Goal: Find specific page/section: Find specific page/section

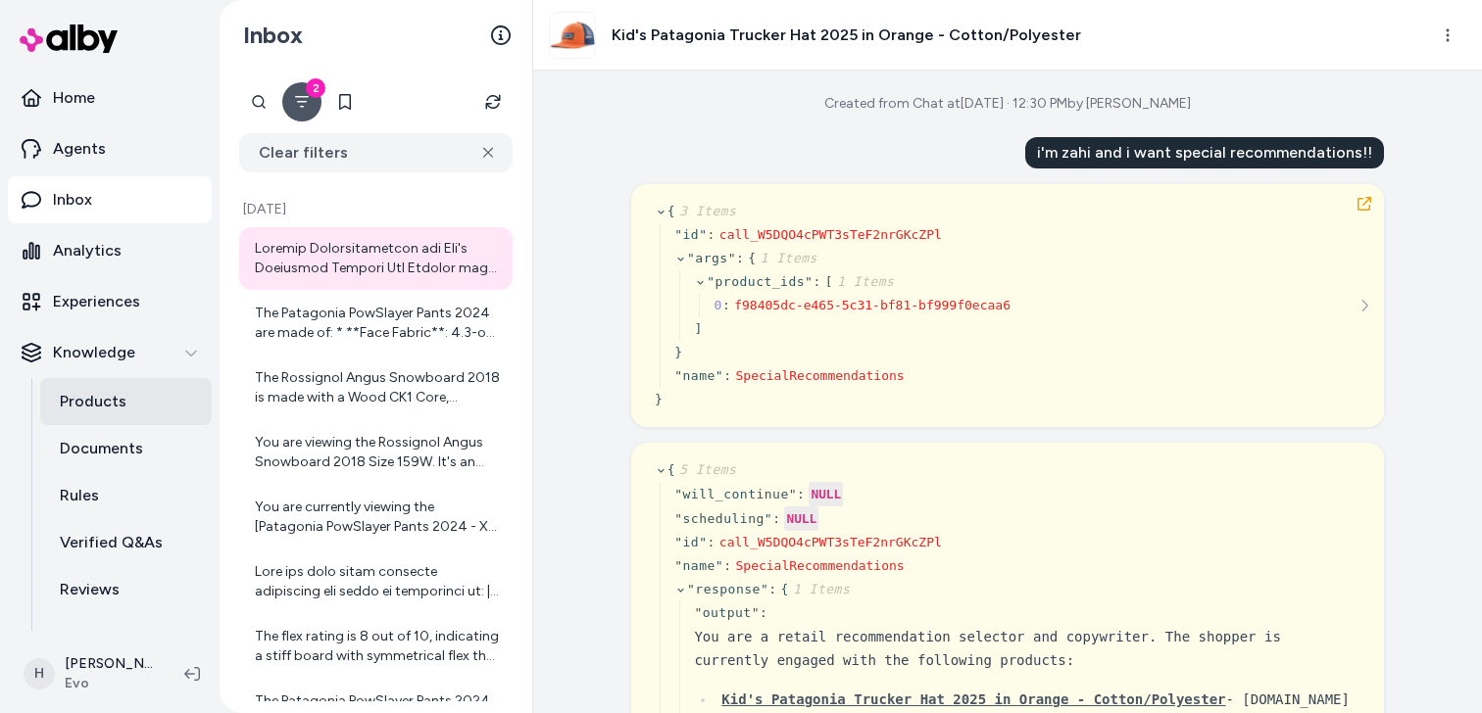
click at [155, 412] on link "Products" at bounding box center [126, 401] width 172 height 47
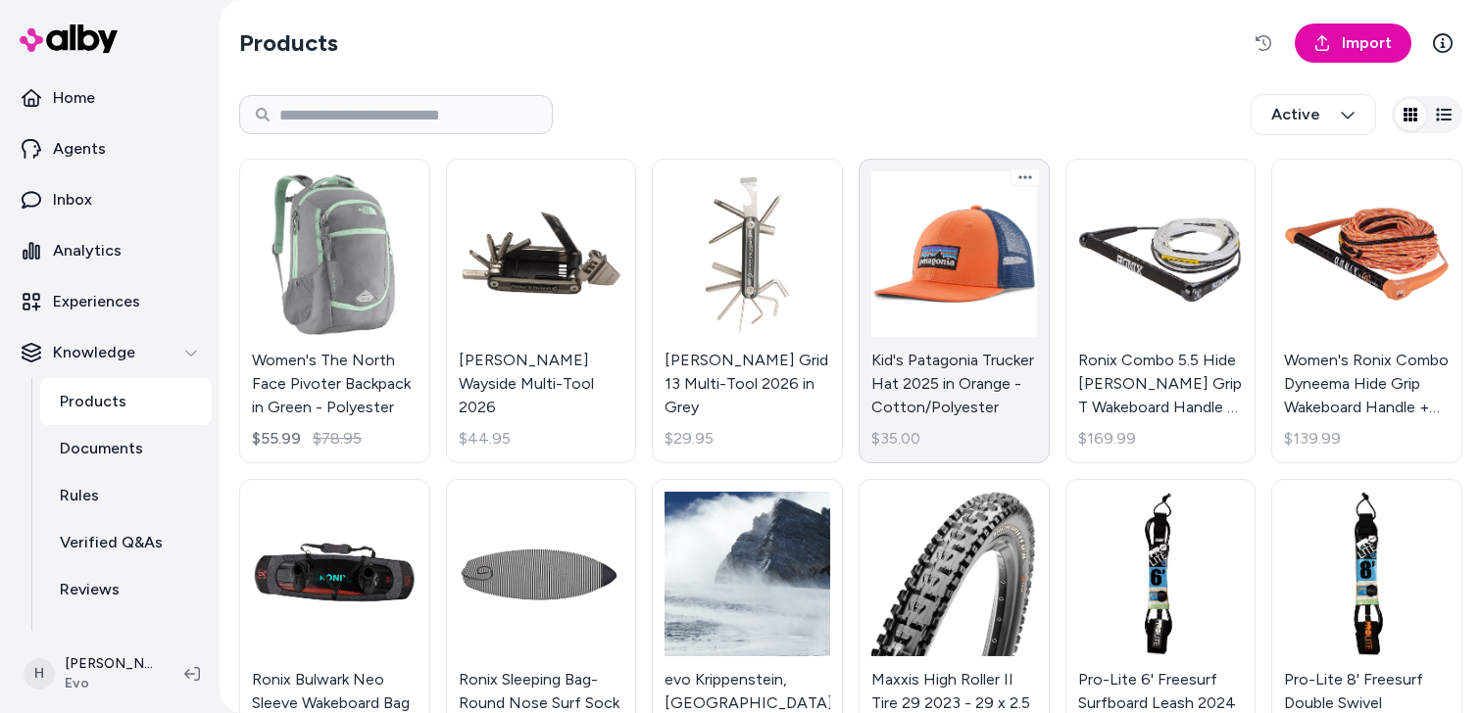
click at [931, 292] on link "Kid's Patagonia Trucker Hat 2025 in Orange - Cotton/Polyester $35.00" at bounding box center [954, 311] width 191 height 305
